Goal: Task Accomplishment & Management: Complete application form

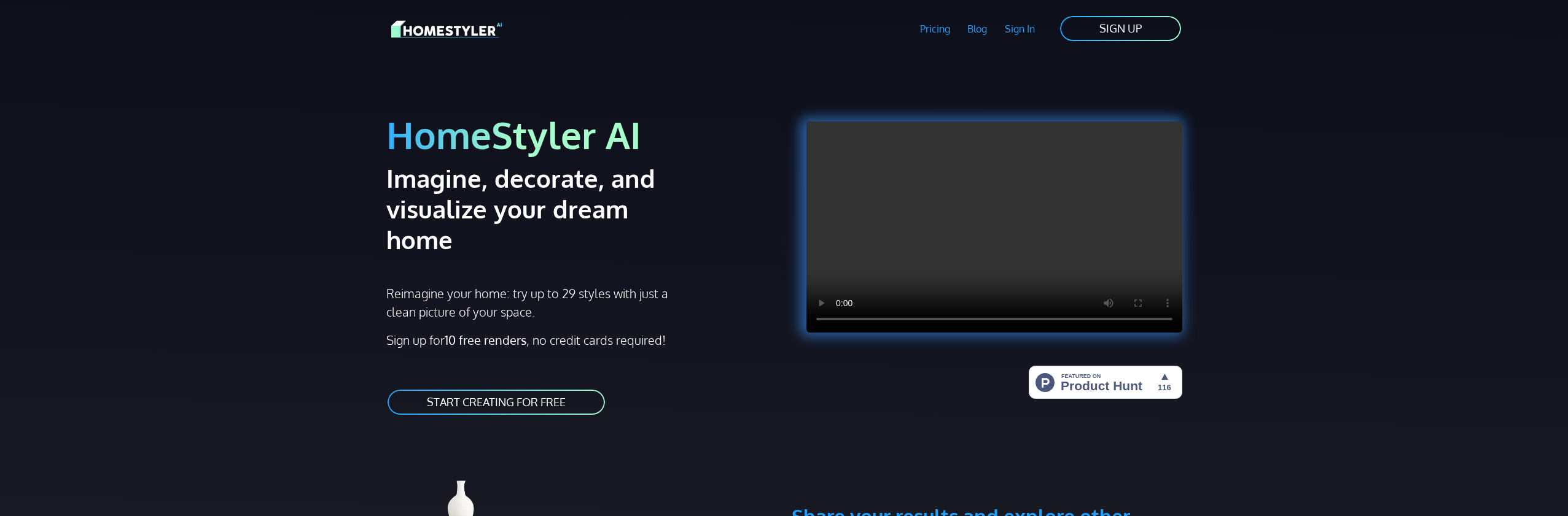
drag, startPoint x: 1118, startPoint y: 39, endPoint x: 1117, endPoint y: 46, distance: 7.1
click at [1119, 39] on link "SIGN UP" at bounding box center [1121, 28] width 124 height 28
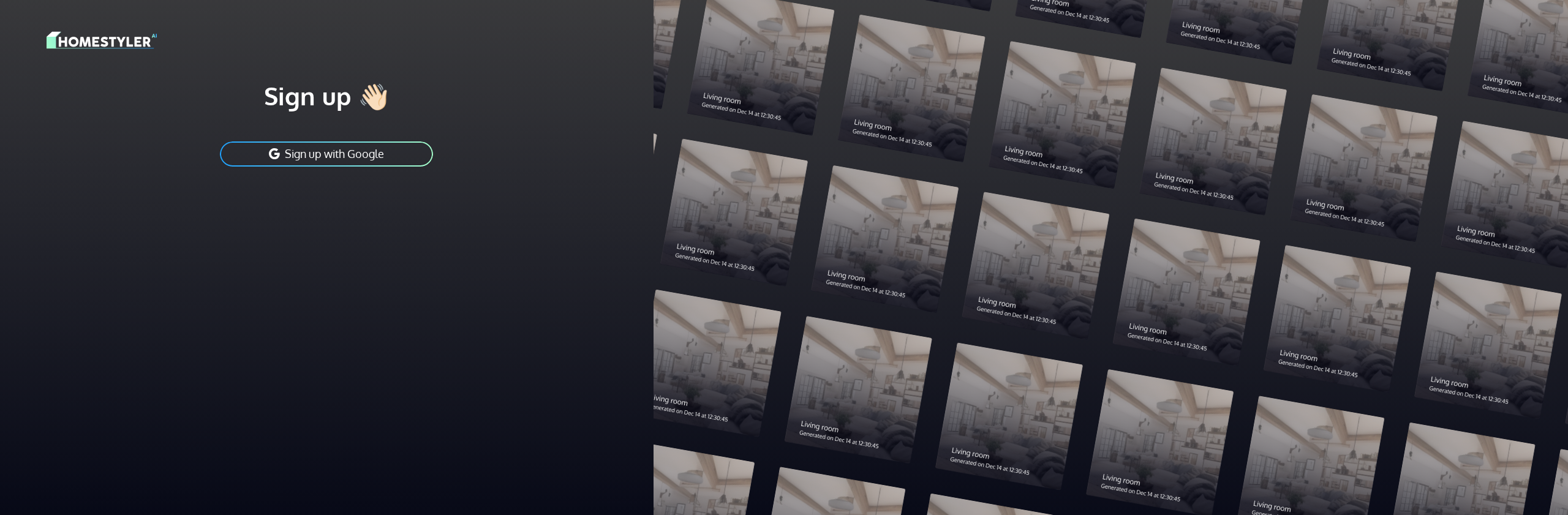
click at [344, 153] on button "Sign up with Google" at bounding box center [326, 154] width 216 height 27
